Goal: Obtain resource: Download file/media

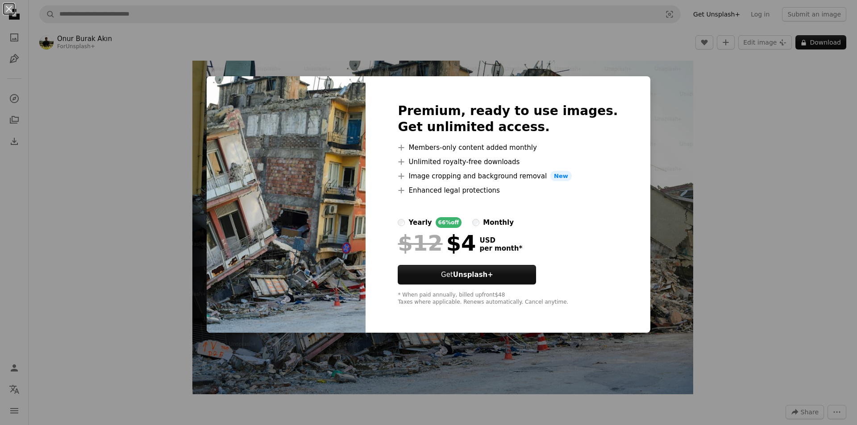
click at [668, 93] on div "An X shape Premium, ready to use images. Get unlimited access. A plus sign Memb…" at bounding box center [428, 212] width 857 height 425
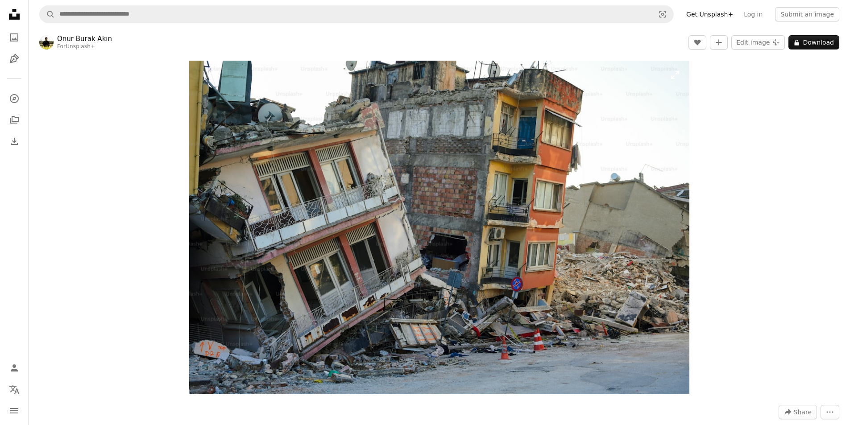
drag, startPoint x: 491, startPoint y: 215, endPoint x: 448, endPoint y: 208, distance: 42.9
click at [448, 208] on img "Zoom in on this image" at bounding box center [439, 228] width 501 height 334
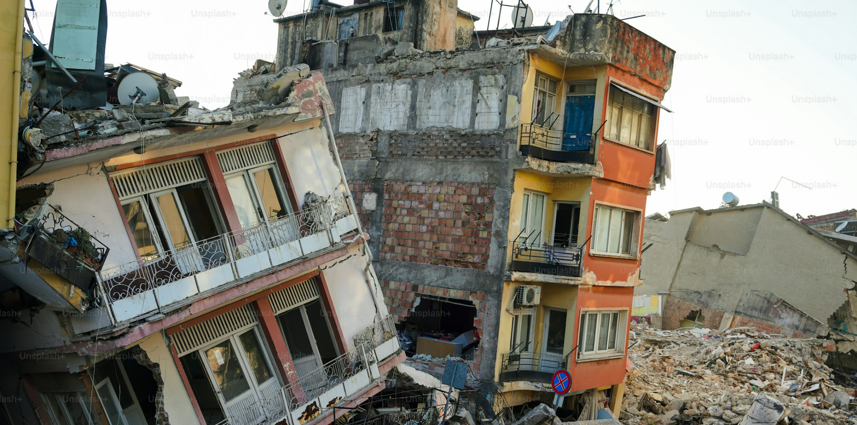
scroll to position [69, 0]
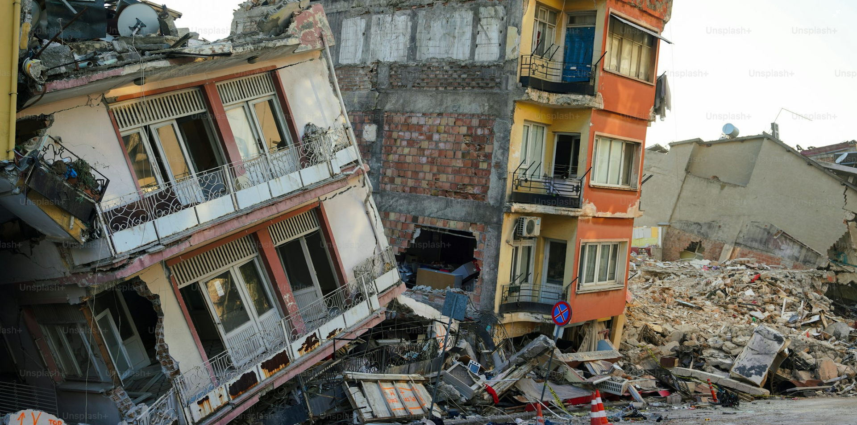
click at [470, 198] on img "Zoom out on this image" at bounding box center [428, 216] width 857 height 571
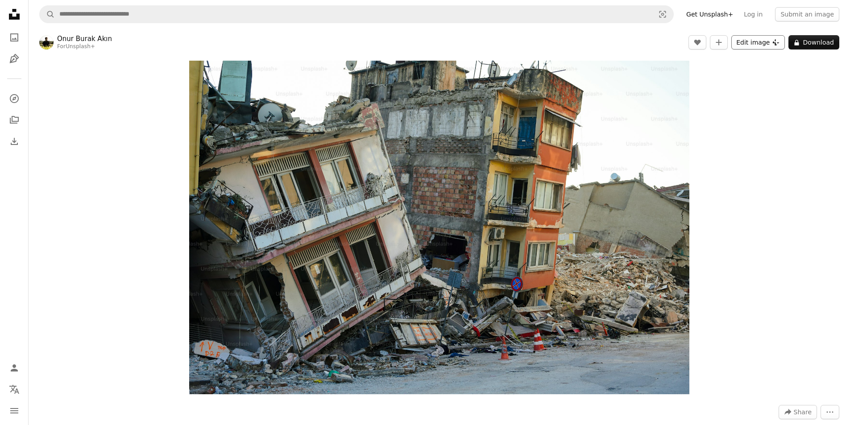
click at [758, 39] on button "Edit image Plus sign for Unsplash+" at bounding box center [758, 42] width 54 height 14
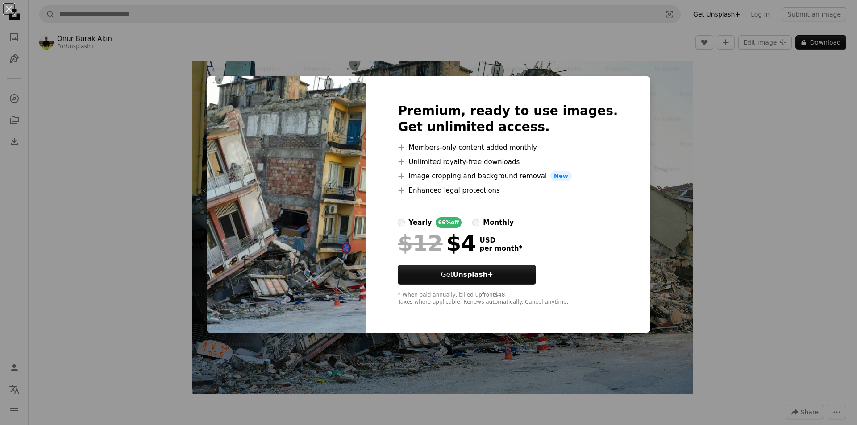
click at [670, 95] on div "An X shape Premium, ready to use images. Get unlimited access. A plus sign Memb…" at bounding box center [428, 212] width 857 height 425
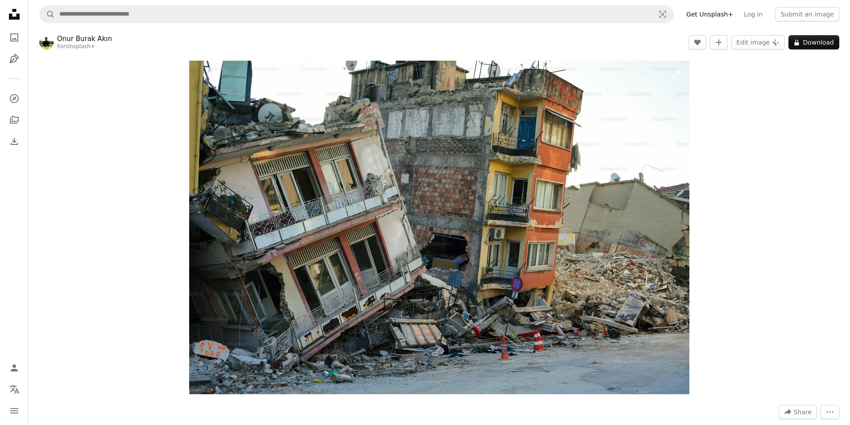
click at [356, 185] on img "Zoom in on this image" at bounding box center [439, 228] width 501 height 334
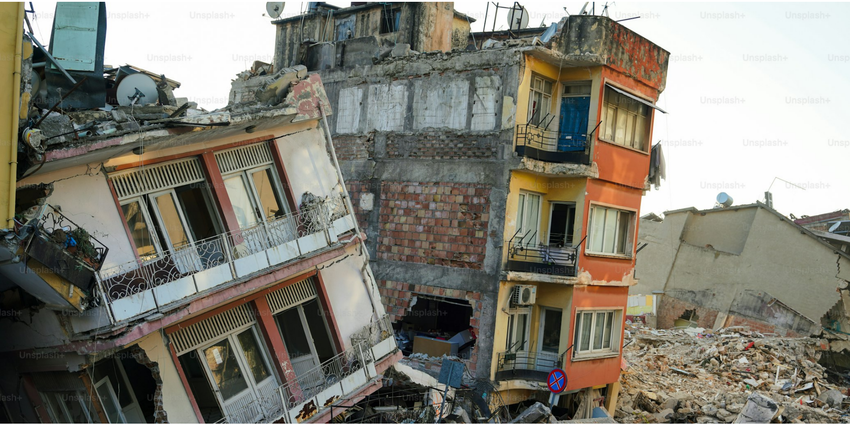
scroll to position [69, 0]
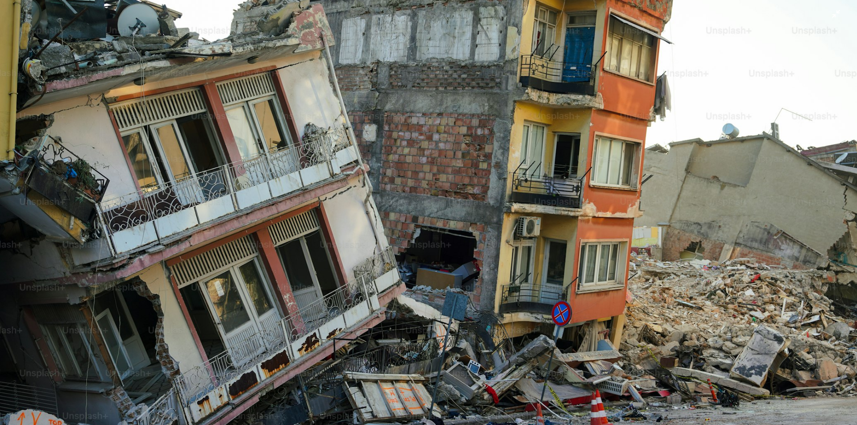
click at [356, 185] on img "Zoom out on this image" at bounding box center [428, 216] width 857 height 571
